Goal: Task Accomplishment & Management: Use online tool/utility

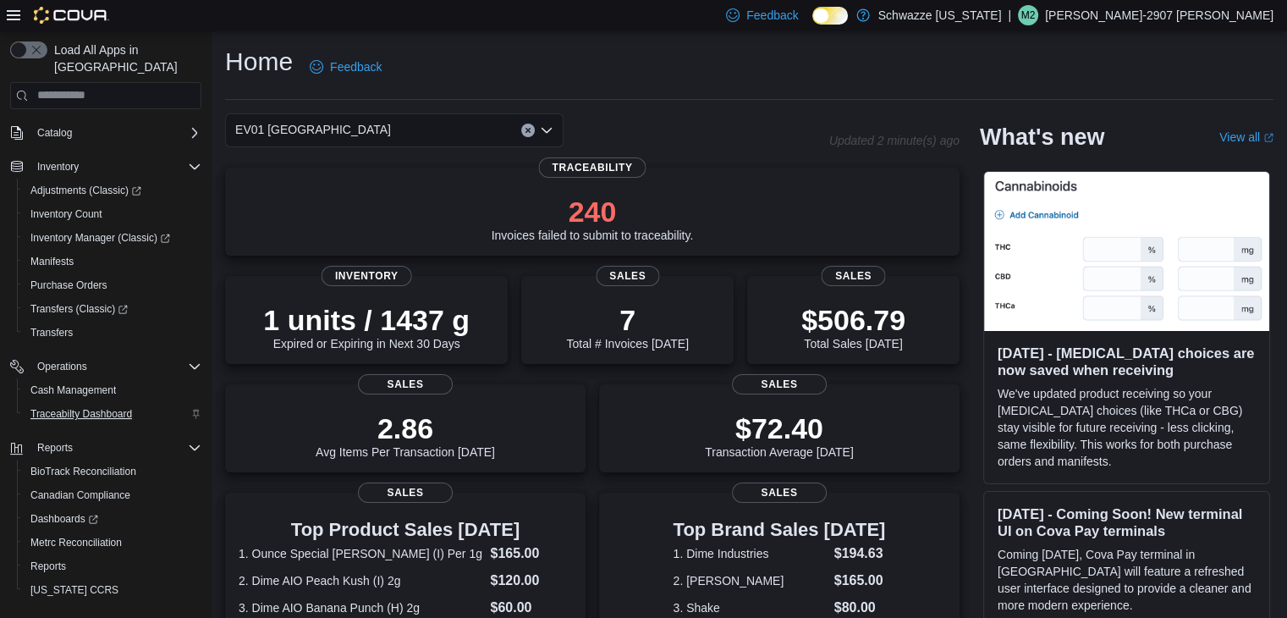
scroll to position [119, 0]
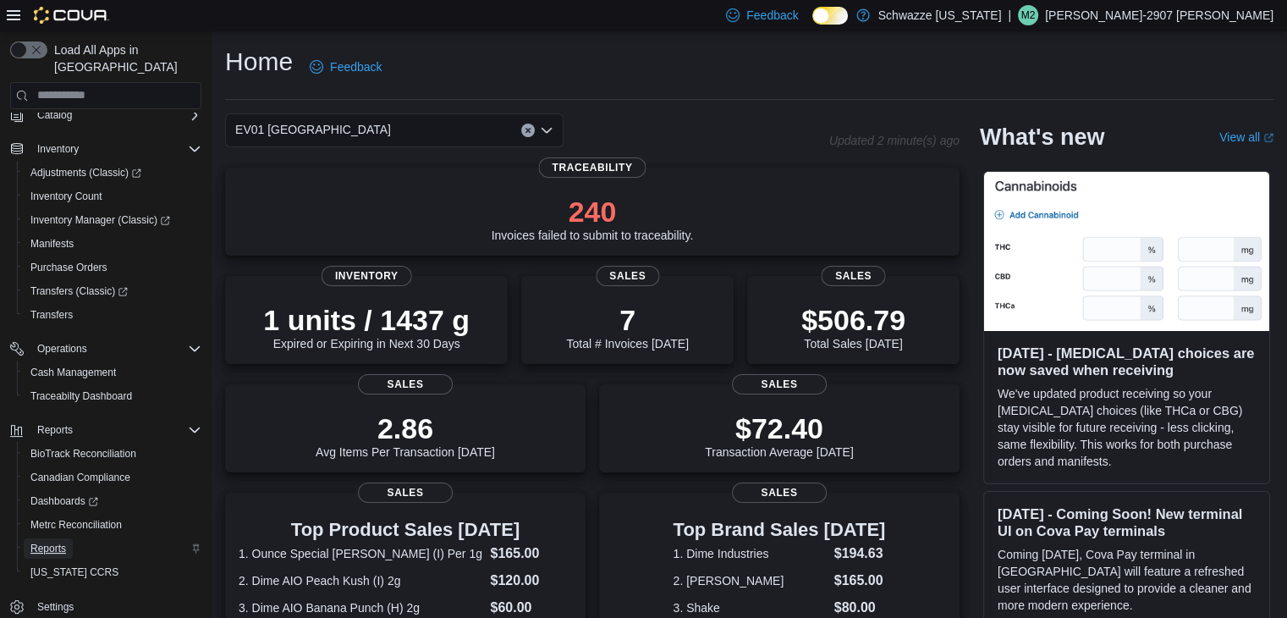
click at [47, 542] on span "Reports" at bounding box center [48, 549] width 36 height 14
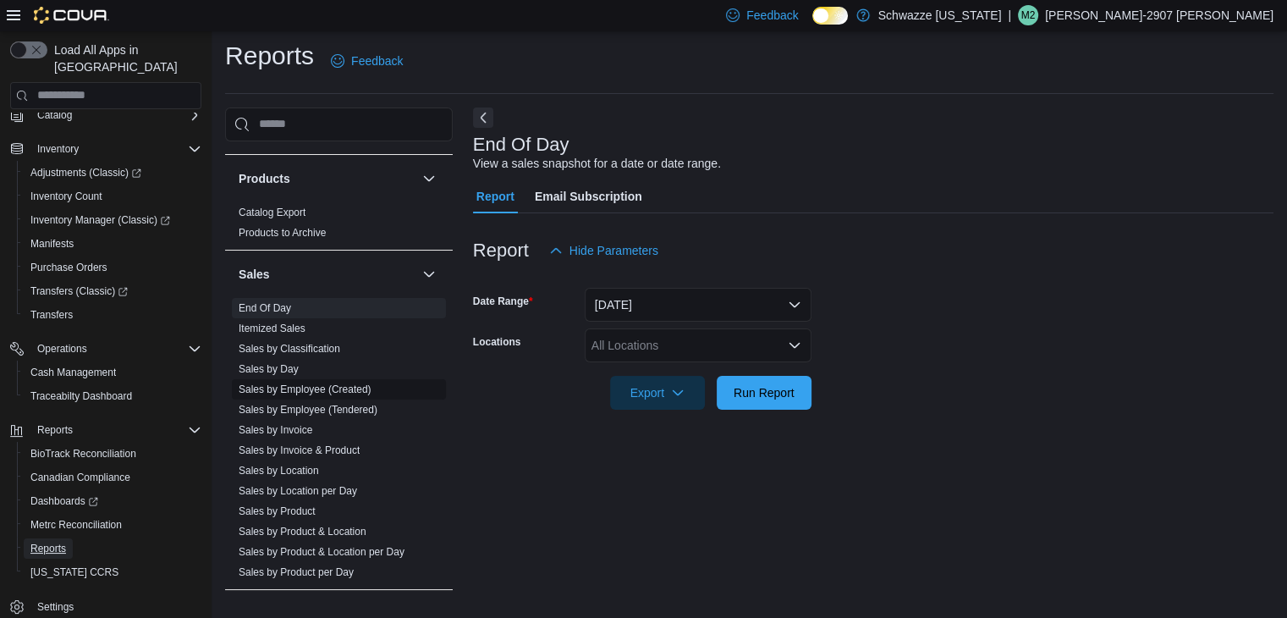
scroll to position [1072, 0]
click at [272, 310] on span "End Of Day" at bounding box center [265, 307] width 52 height 14
click at [703, 340] on div "All Locations" at bounding box center [698, 345] width 227 height 34
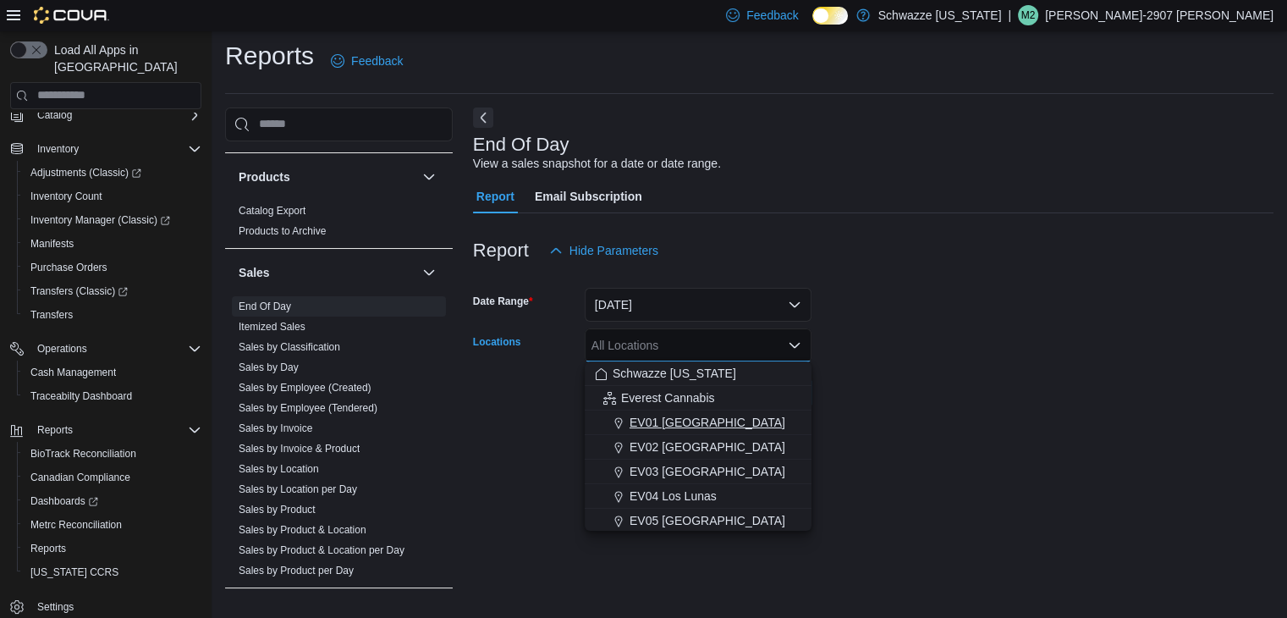
click at [680, 416] on span "EV01 [GEOGRAPHIC_DATA]" at bounding box center [708, 422] width 156 height 17
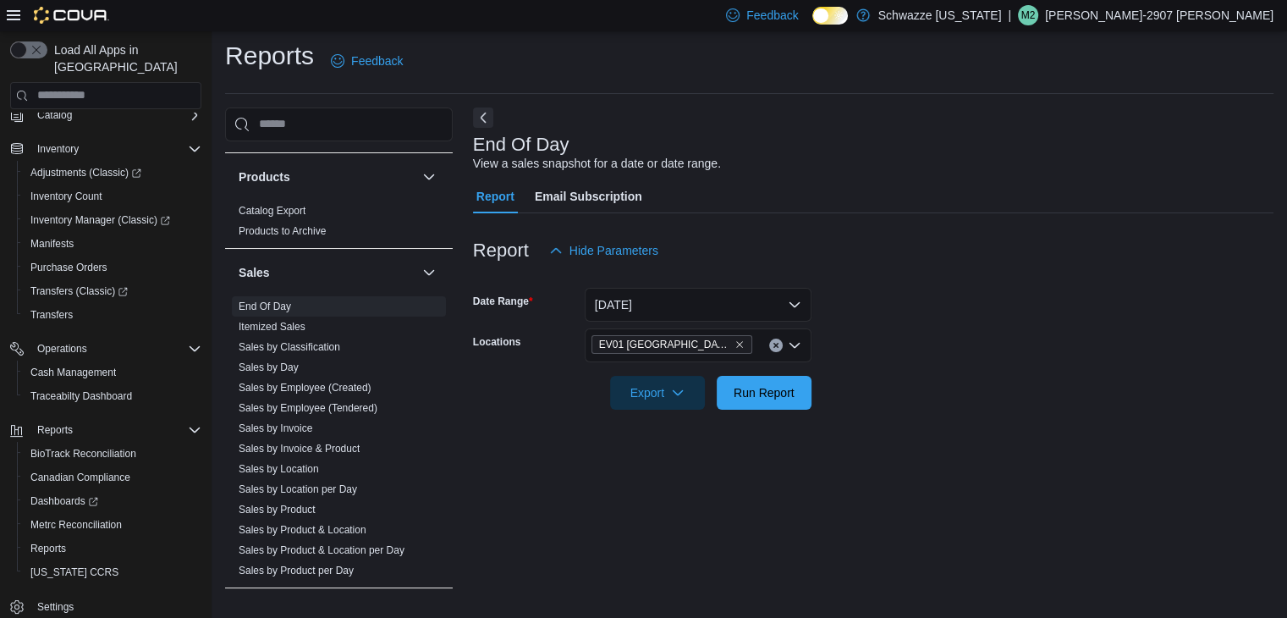
click at [920, 391] on form "Date Range [DATE] Locations [GEOGRAPHIC_DATA] North Valley Export Run Report" at bounding box center [873, 338] width 801 height 142
click at [773, 406] on span "Run Report" at bounding box center [764, 392] width 74 height 34
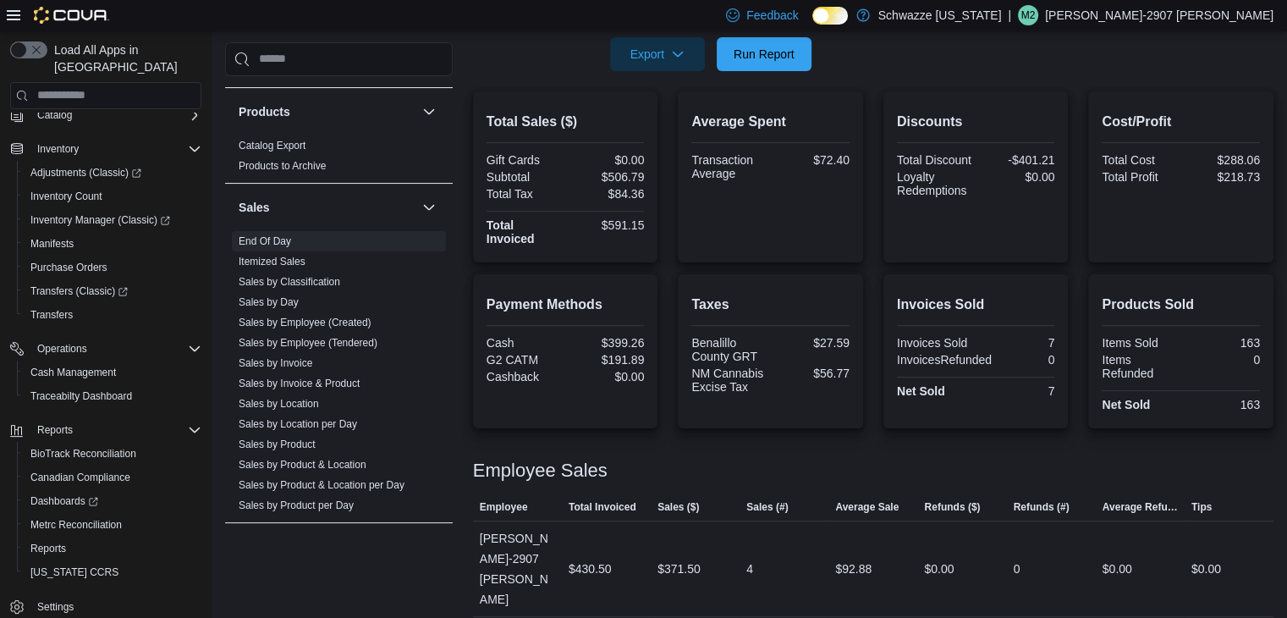
scroll to position [371, 0]
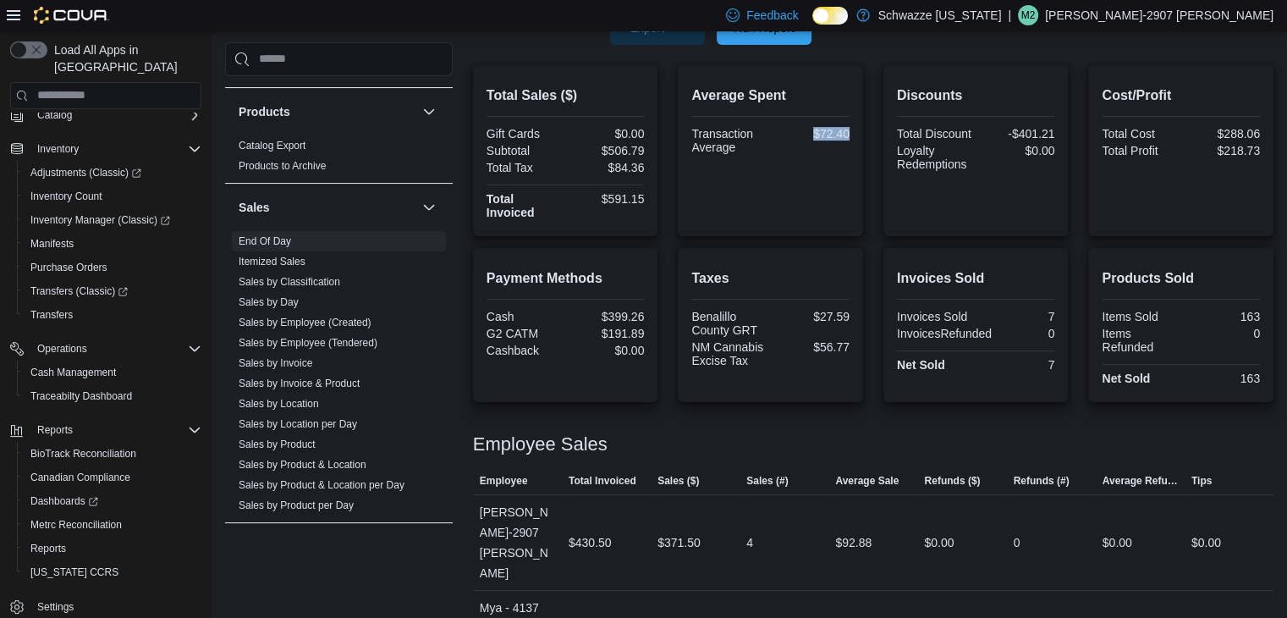
drag, startPoint x: 805, startPoint y: 135, endPoint x: 861, endPoint y: 140, distance: 56.0
click at [862, 135] on div "Average Spent Transaction Average $72.40" at bounding box center [770, 150] width 185 height 171
click at [831, 223] on div "Average Spent Transaction Average $72.40" at bounding box center [770, 150] width 185 height 171
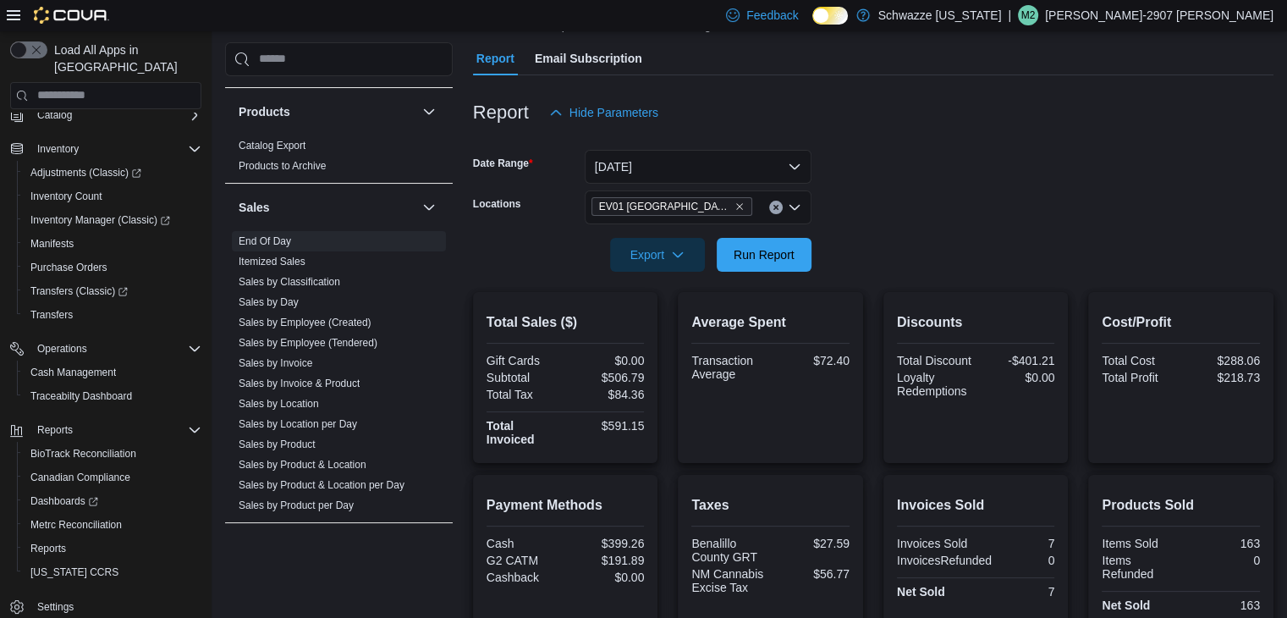
scroll to position [32, 0]
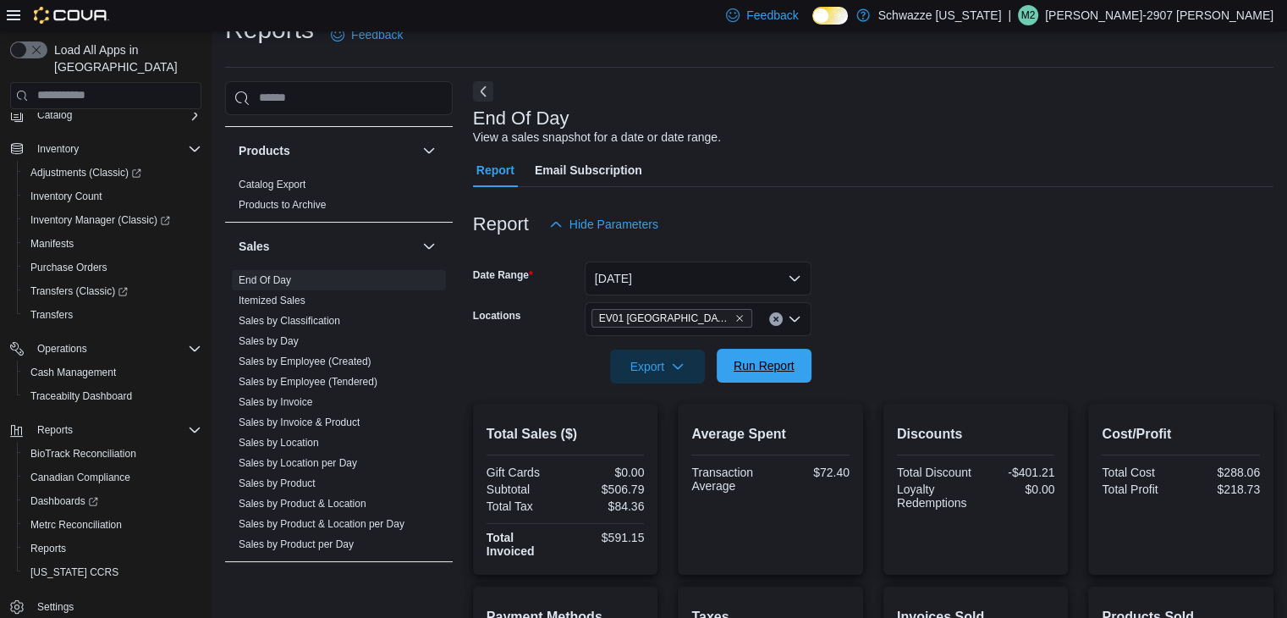
click at [762, 358] on span "Run Report" at bounding box center [764, 365] width 61 height 17
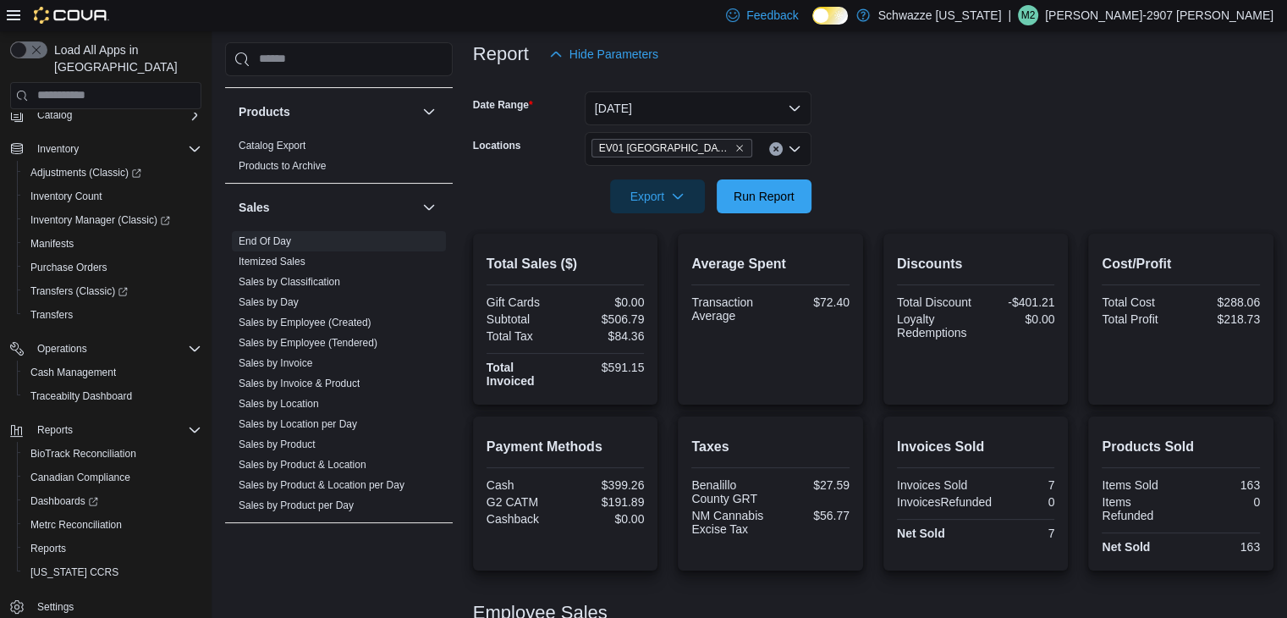
scroll to position [201, 0]
click at [755, 190] on span "Run Report" at bounding box center [764, 196] width 61 height 17
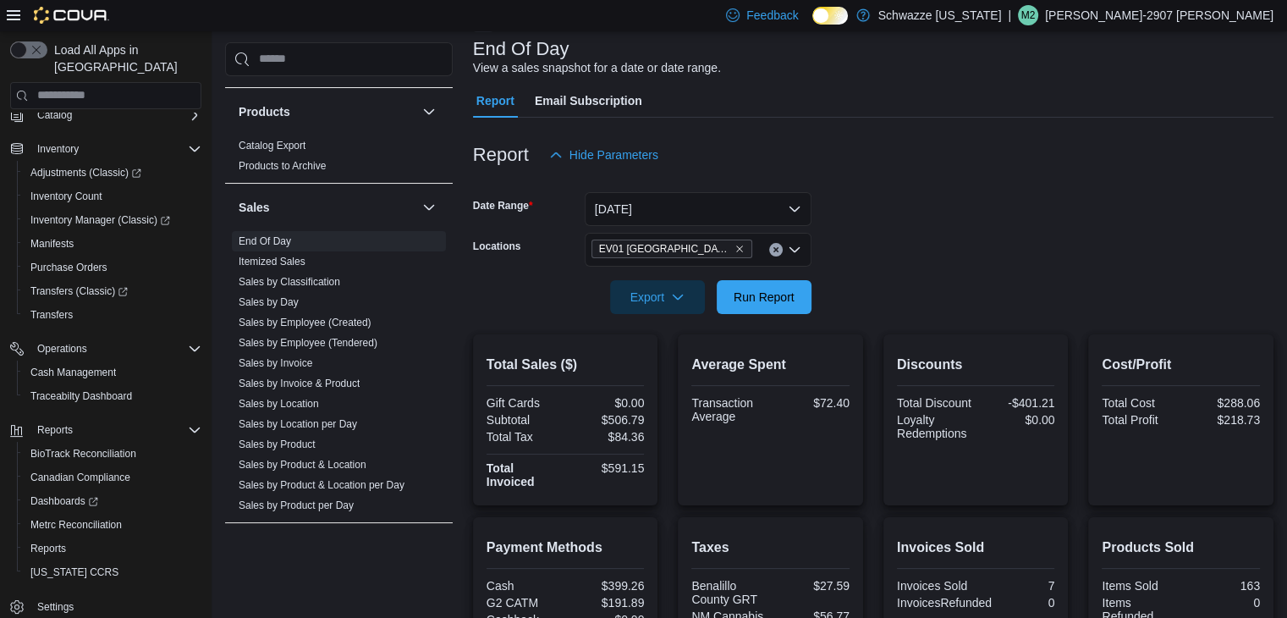
scroll to position [0, 0]
